Goal: Find specific page/section: Find specific page/section

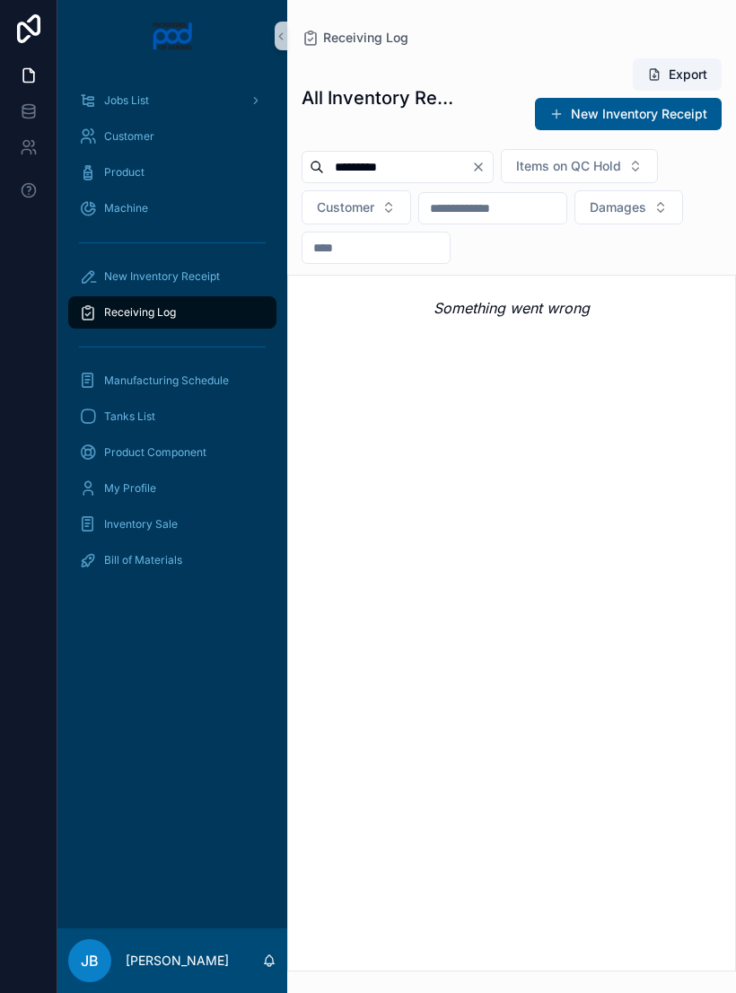
scroll to position [3, 0]
type input "**"
click at [486, 160] on icon "Clear" at bounding box center [478, 167] width 14 height 14
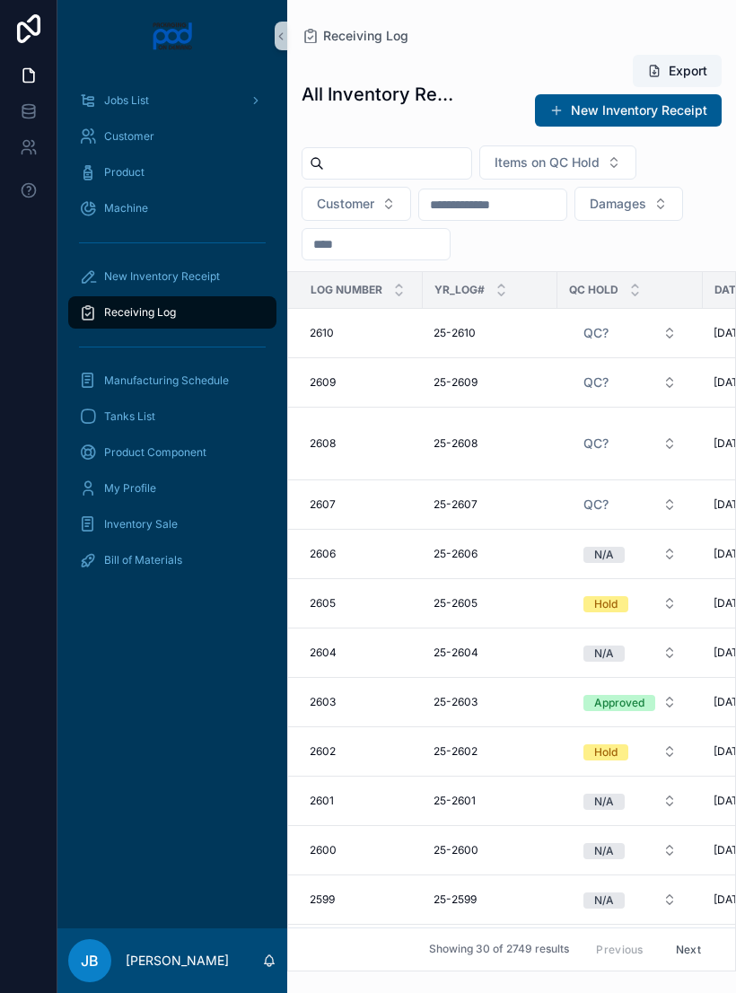
click at [215, 302] on div "Receiving Log" at bounding box center [172, 312] width 187 height 29
click at [427, 154] on input "scrollable content" at bounding box center [397, 163] width 147 height 25
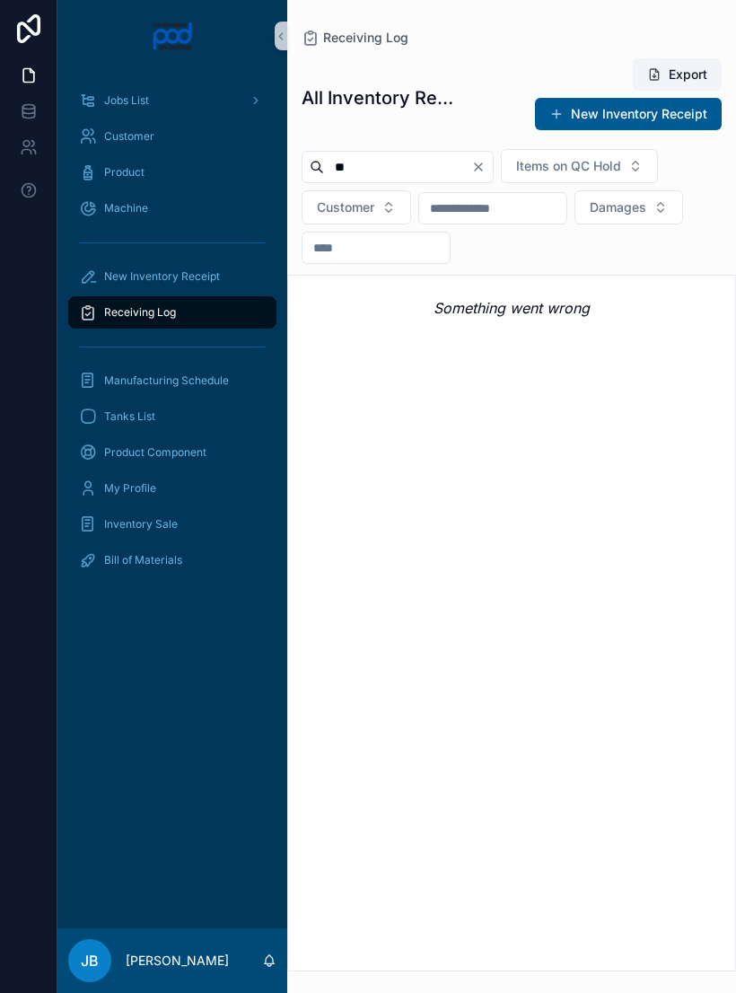
type input "*"
